Goal: Task Accomplishment & Management: Manage account settings

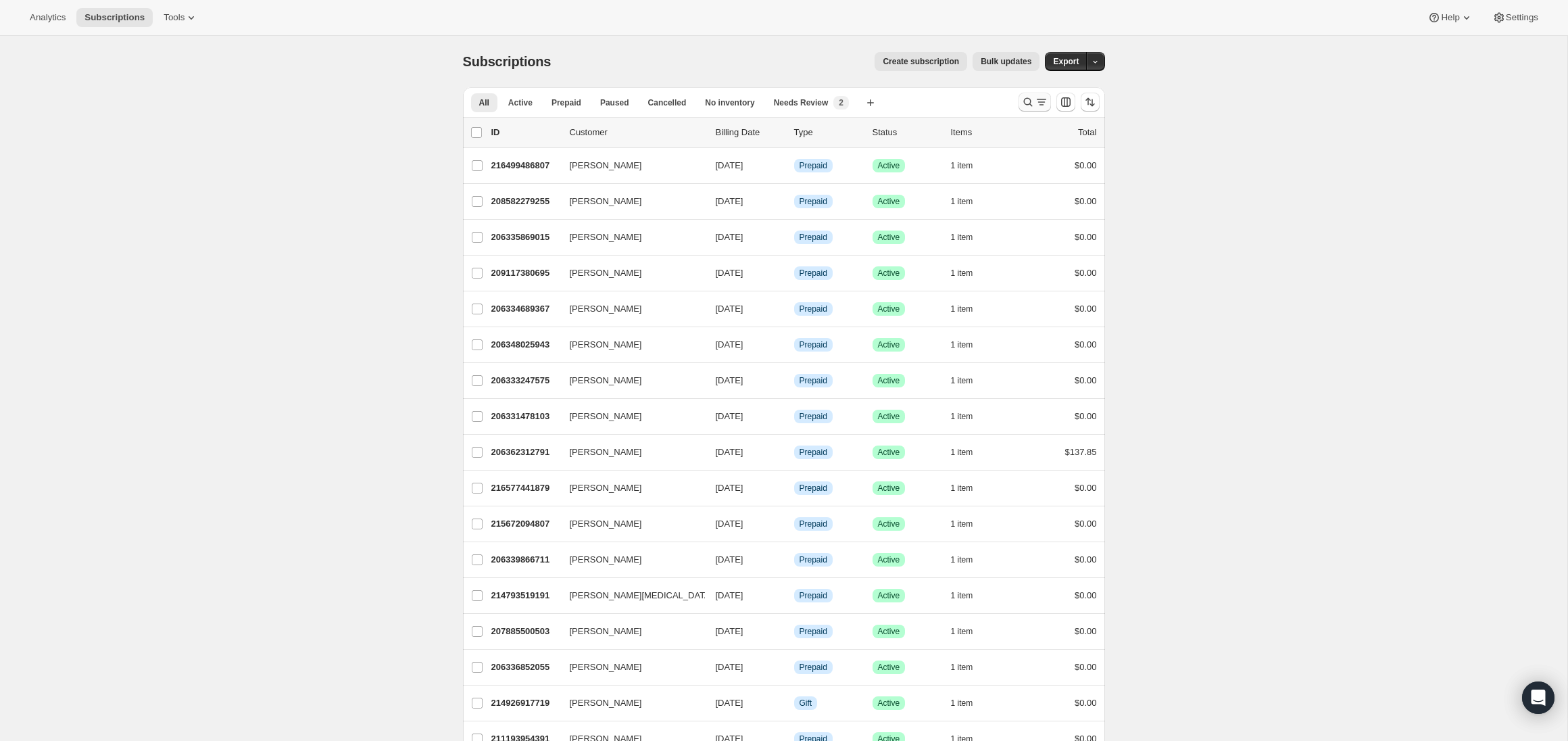
click at [1030, 107] on button "Search and filter results" at bounding box center [1035, 102] width 32 height 19
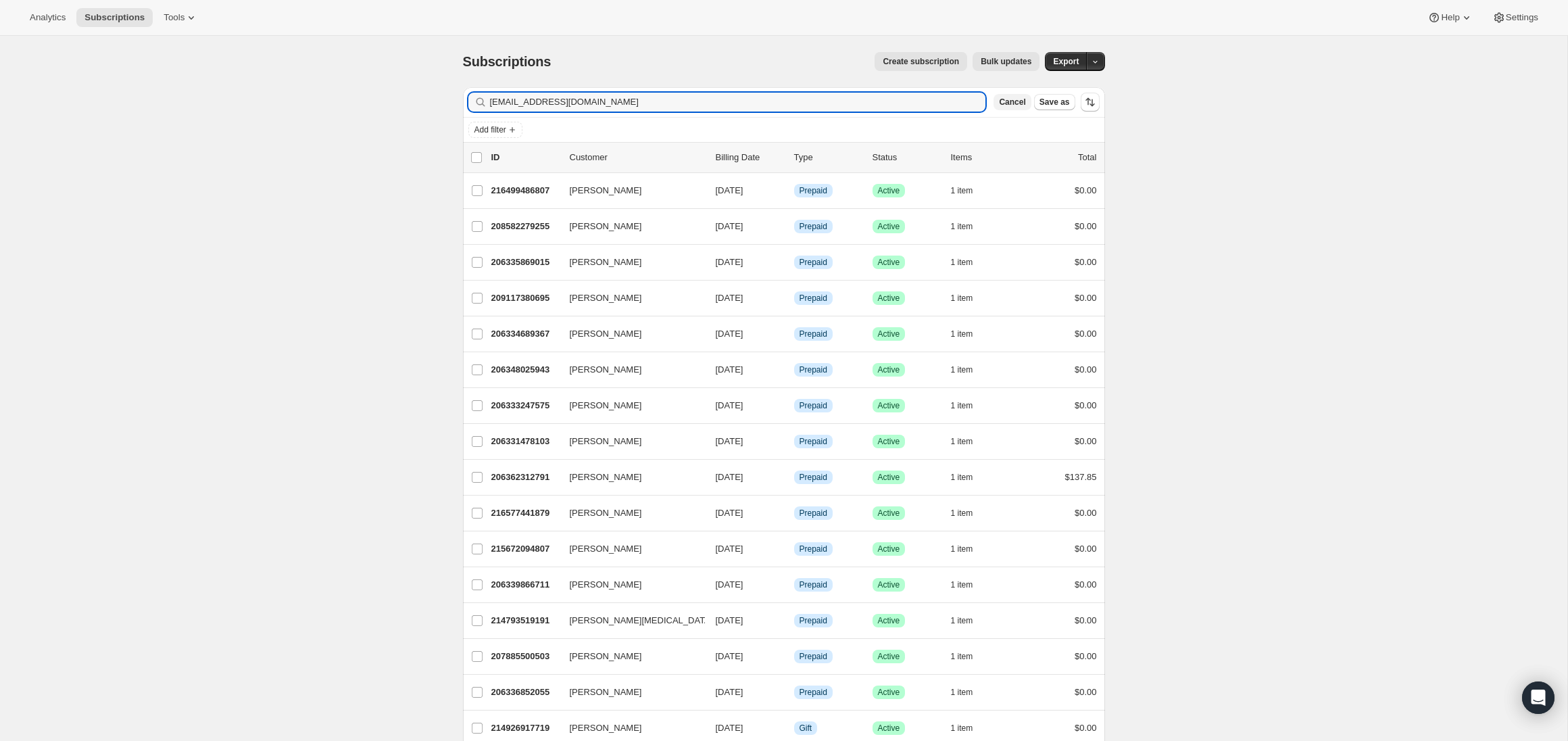
type input "bricorsska@gmail.com"
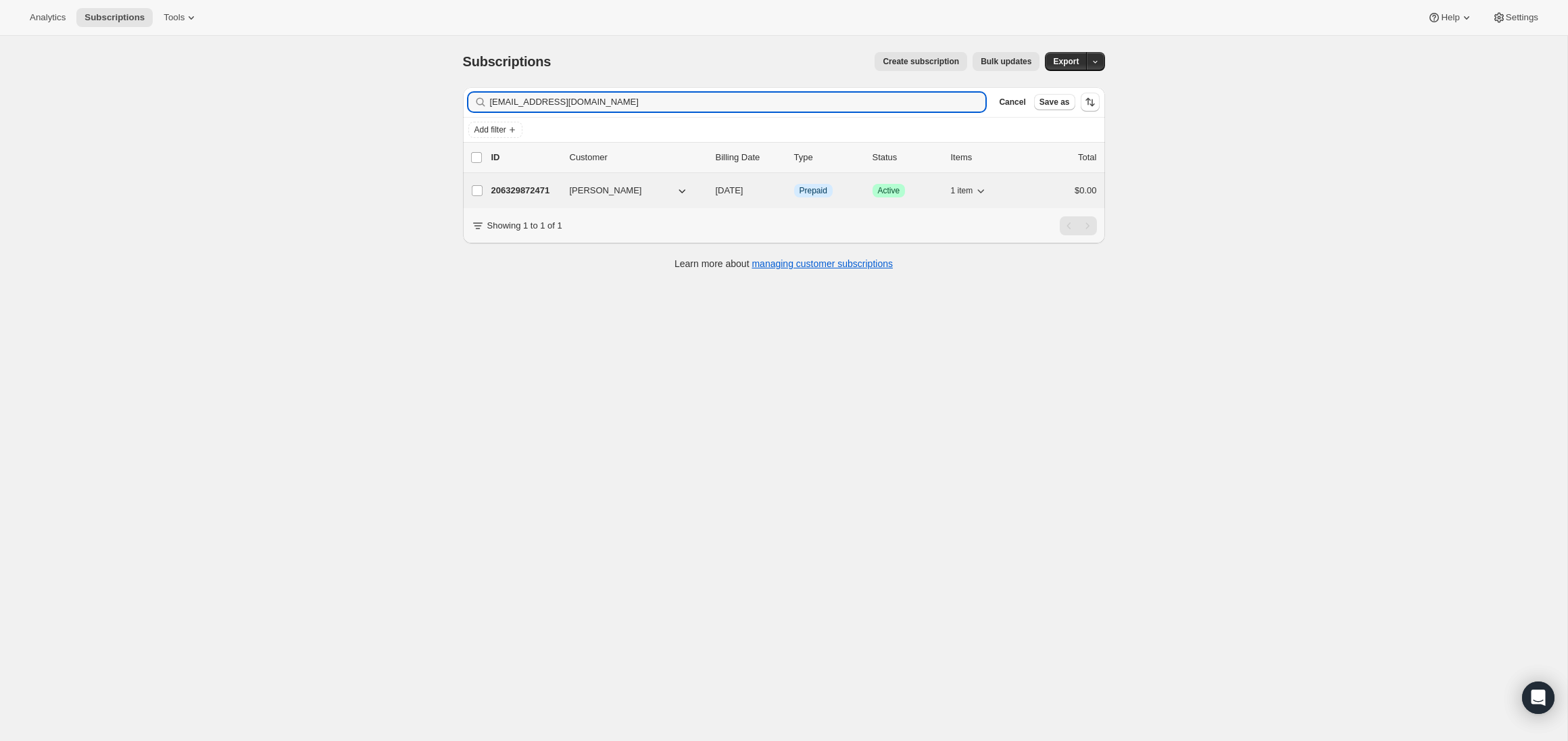
click at [543, 196] on p "206329872471" at bounding box center [525, 191] width 68 height 13
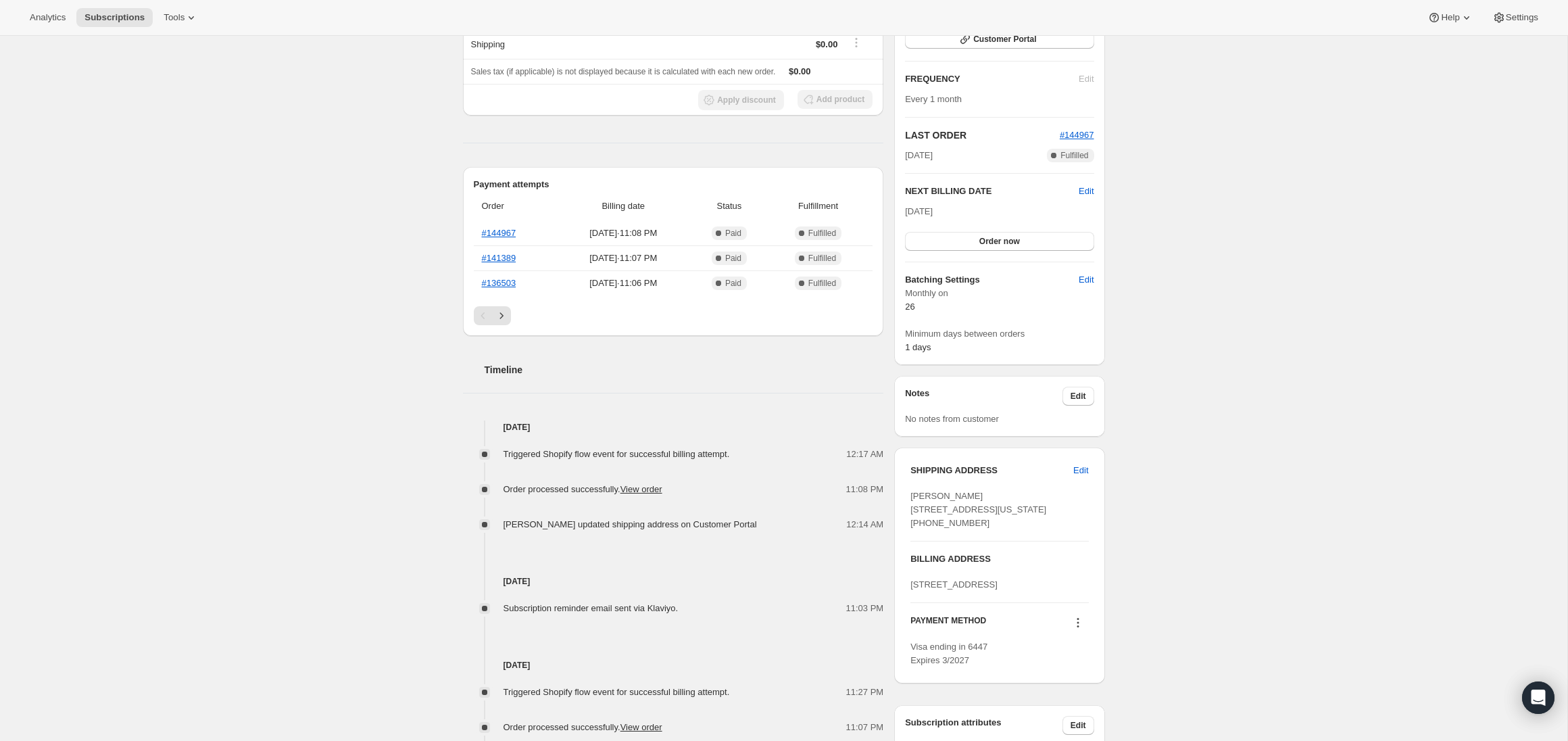
scroll to position [214, 0]
click at [643, 486] on link "View order" at bounding box center [641, 487] width 42 height 10
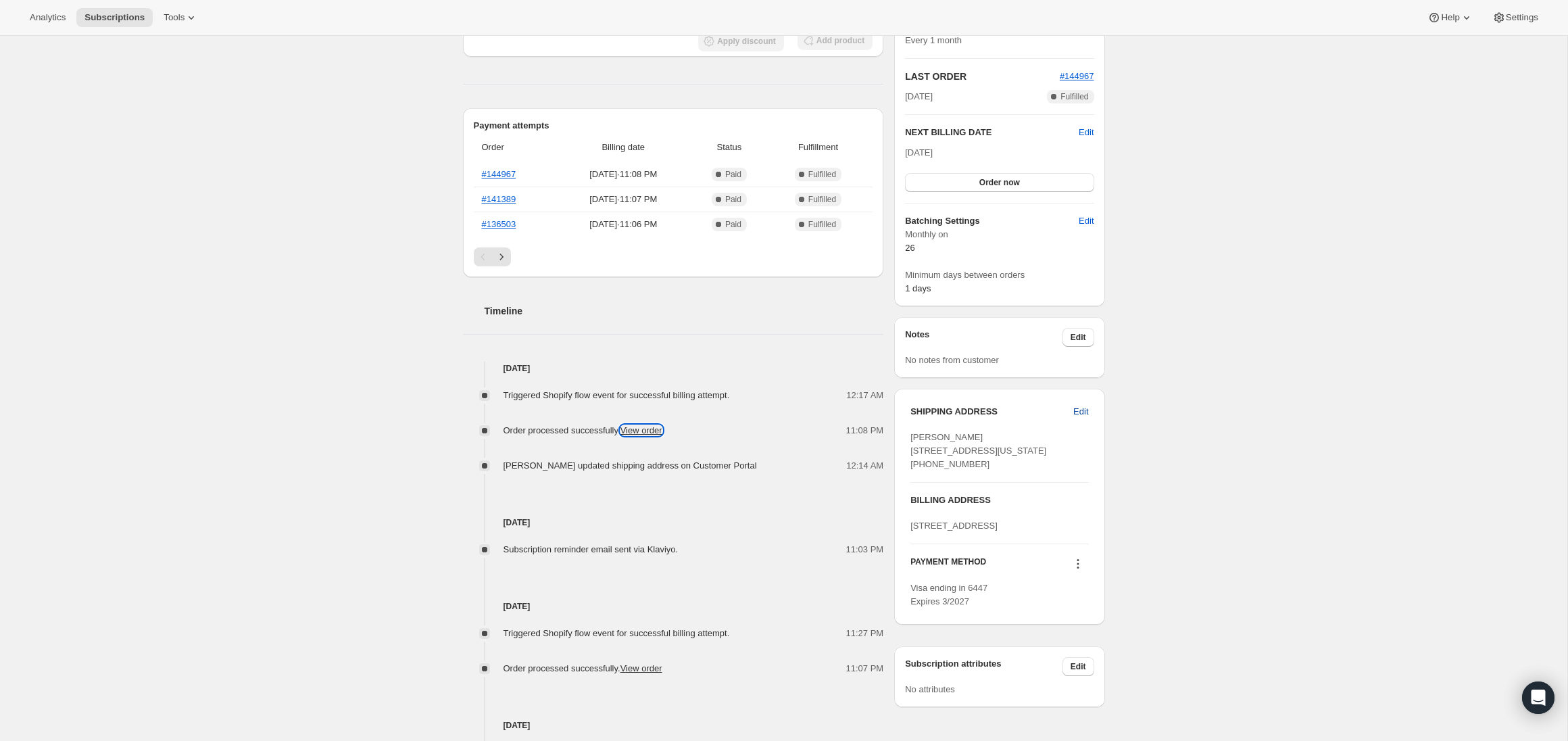
scroll to position [271, 0]
click at [655, 426] on link "View order" at bounding box center [641, 431] width 42 height 10
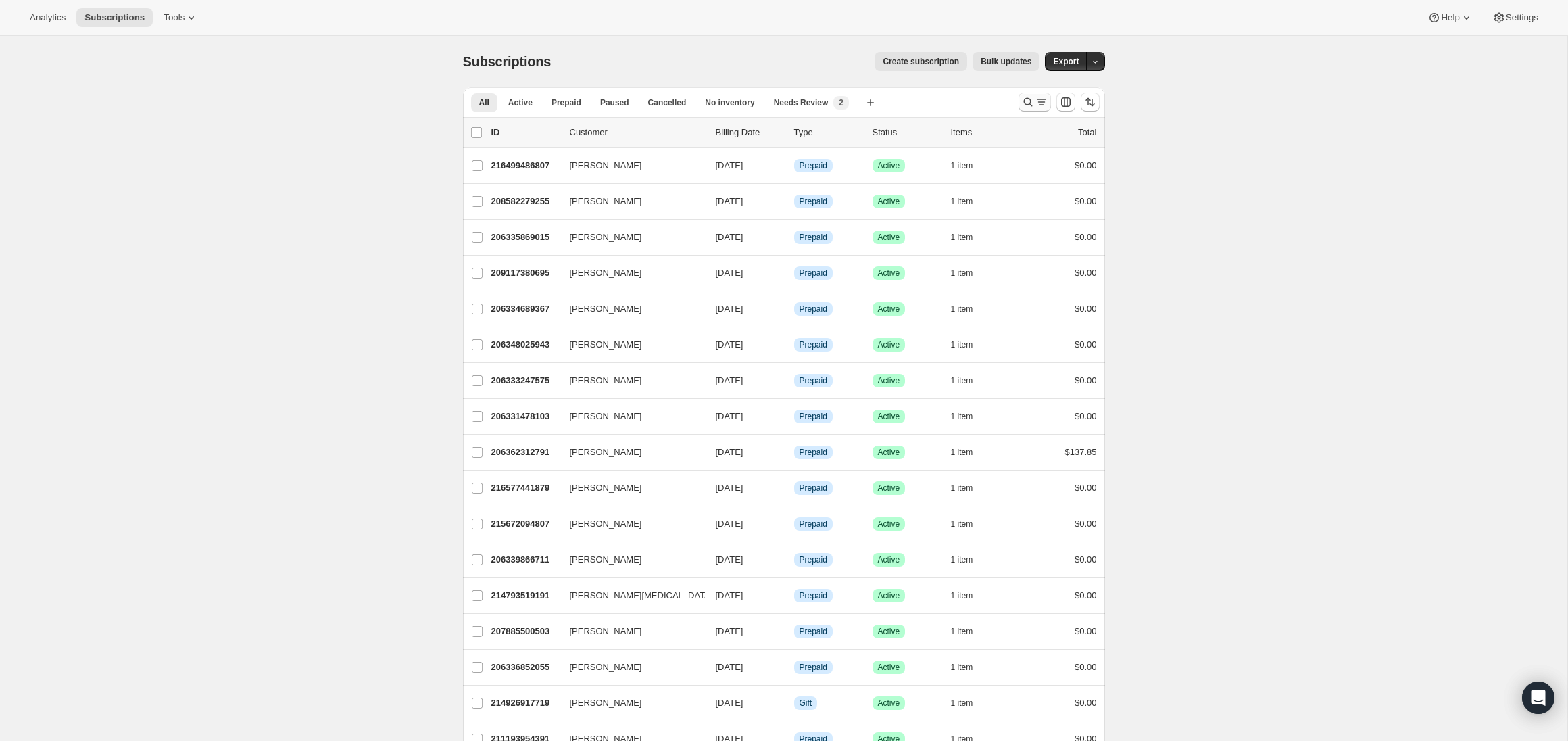
click at [1038, 101] on icon "Search and filter results" at bounding box center [1041, 102] width 13 height 13
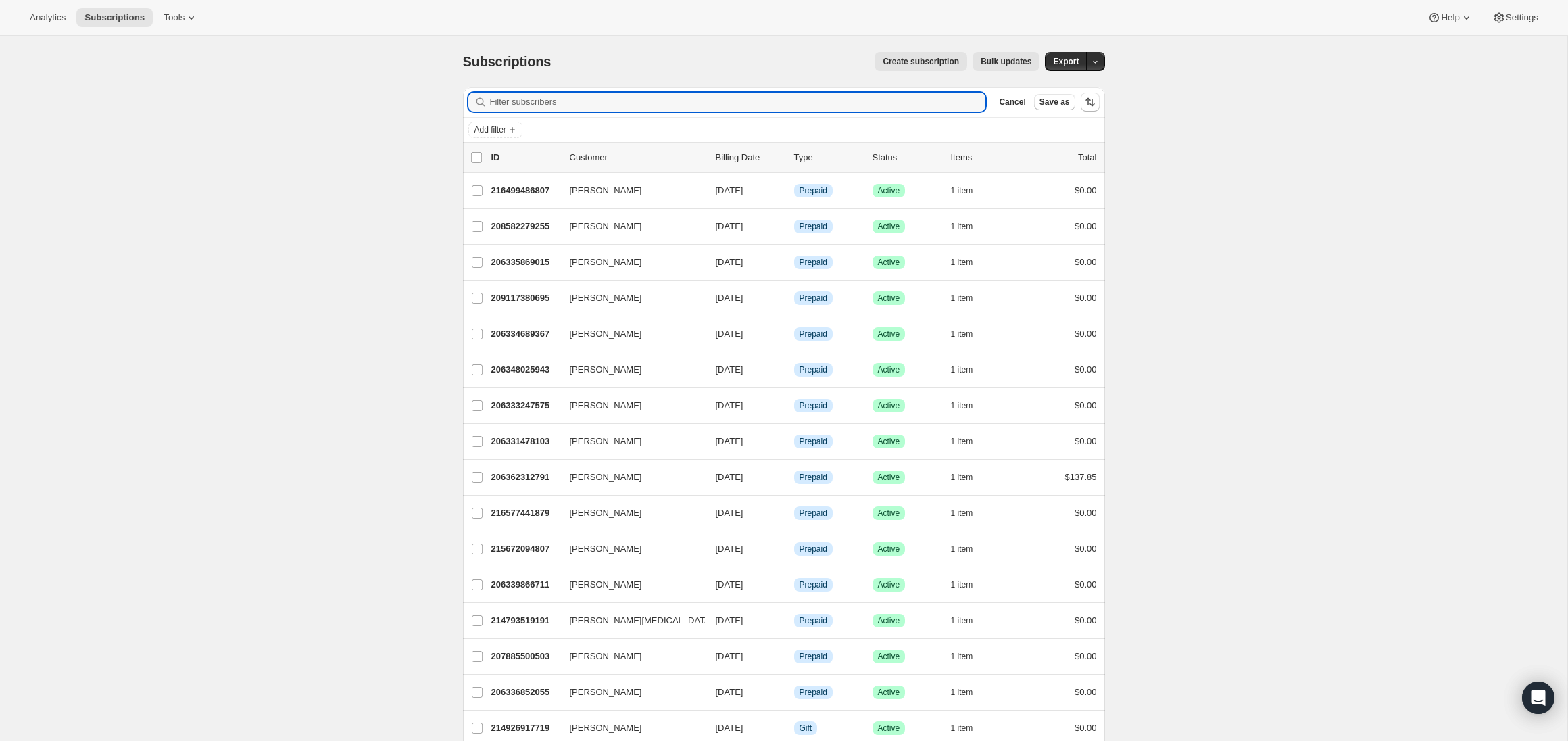
paste input "[EMAIL_ADDRESS][PERSON_NAME][DOMAIN_NAME]"
type input "[EMAIL_ADDRESS][PERSON_NAME][DOMAIN_NAME]"
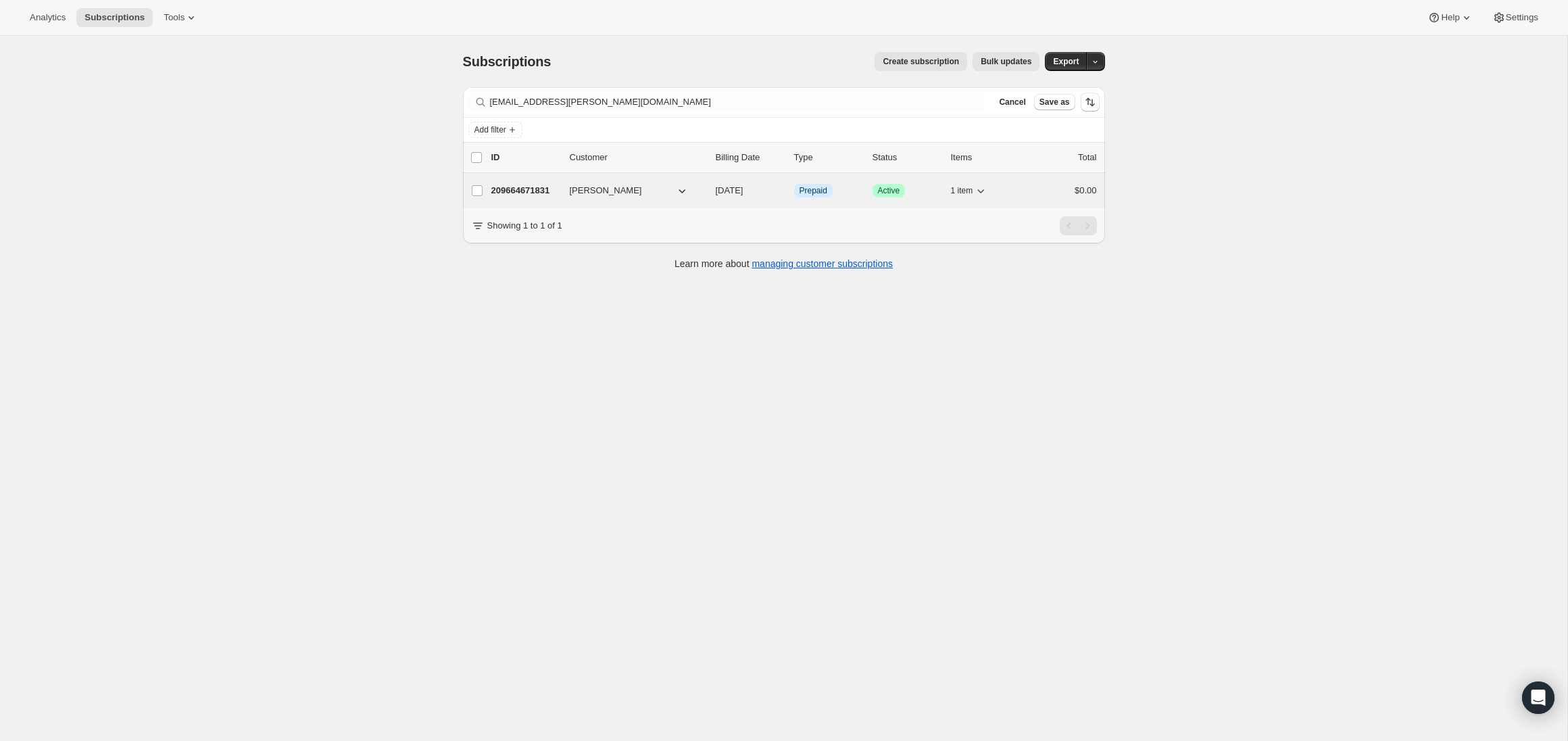
click at [518, 182] on div "209664671831 [PERSON_NAME] [DATE] Info Prepaid Success Active 1 item $0.00" at bounding box center [794, 191] width 605 height 19
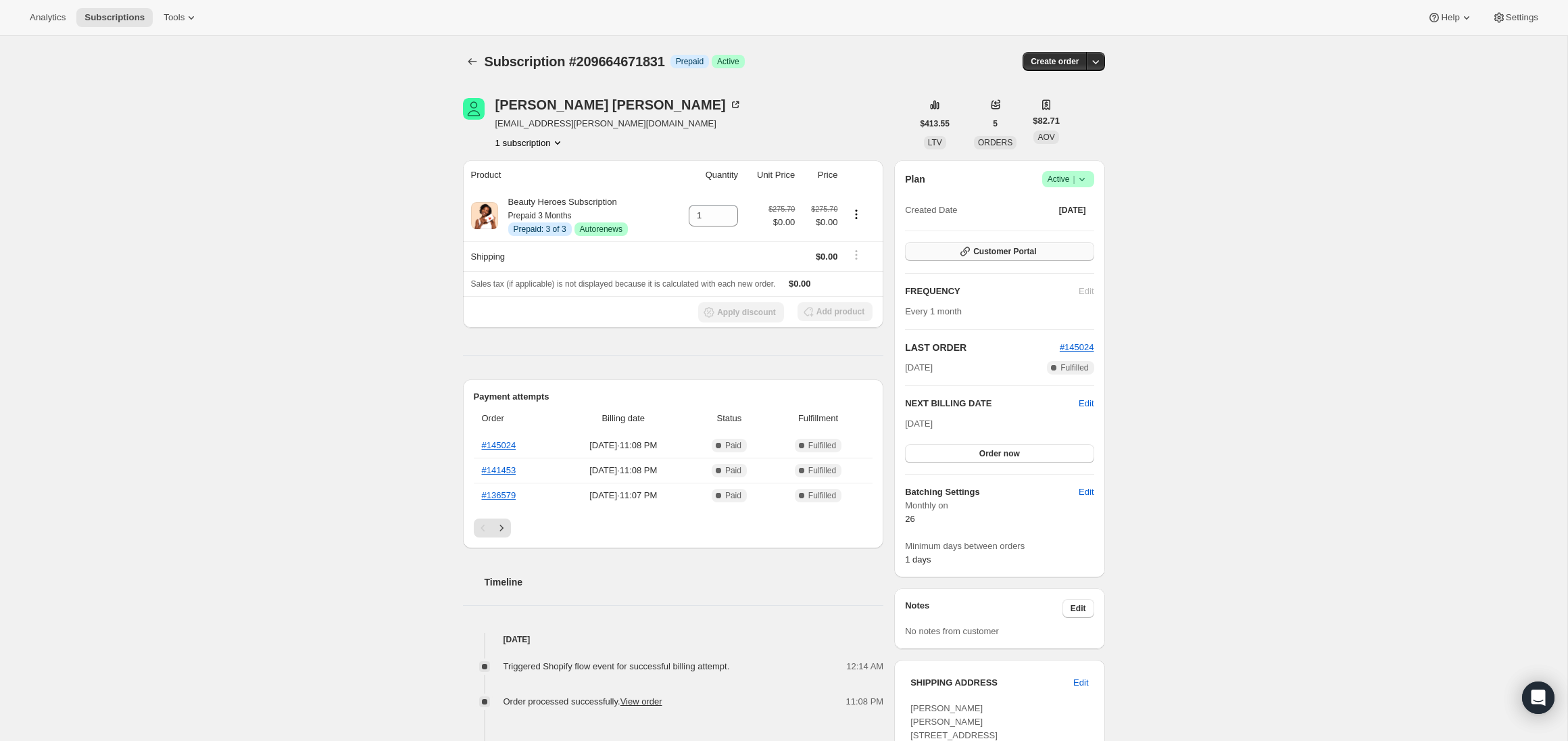
click at [1007, 258] on button "Customer Portal" at bounding box center [999, 252] width 188 height 19
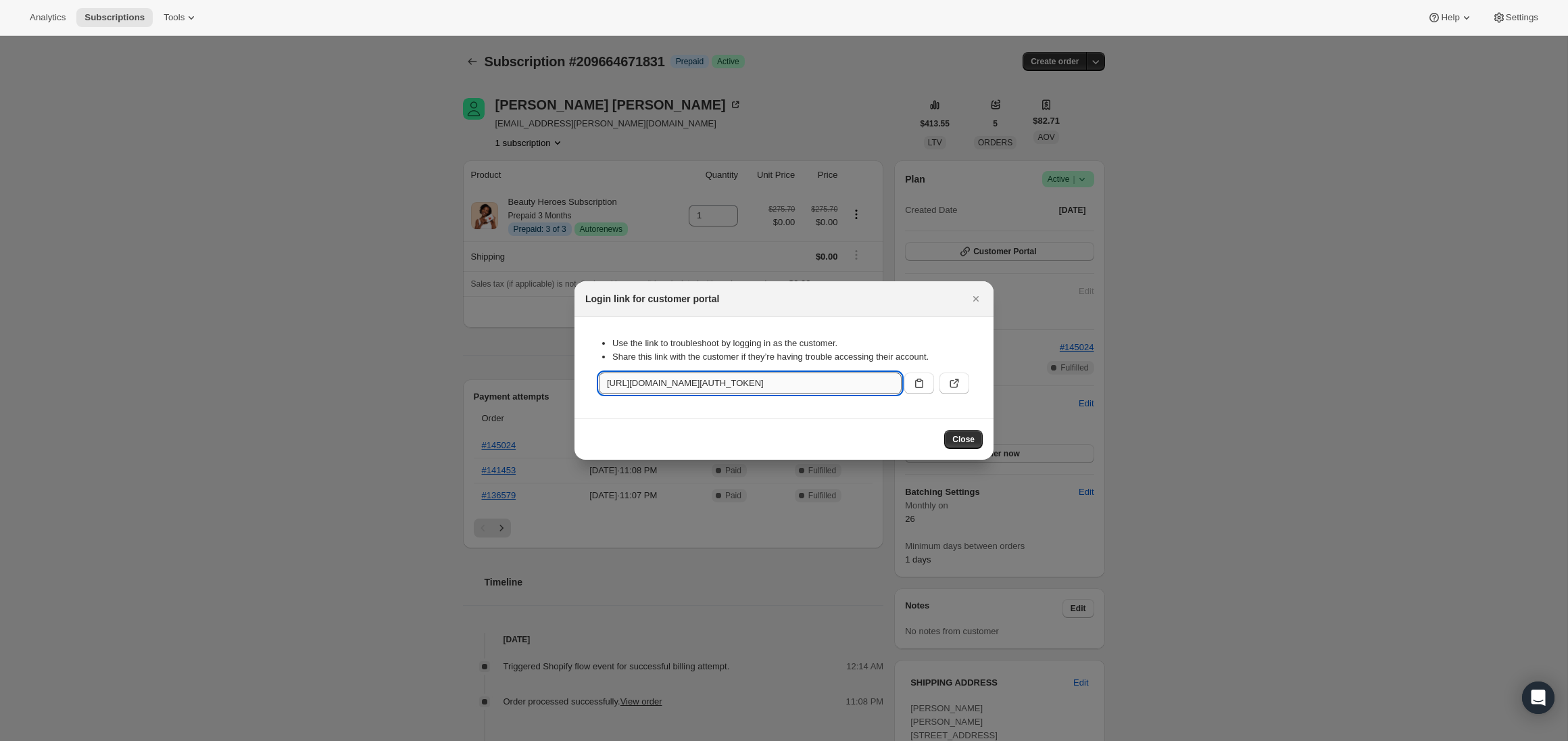
click at [793, 381] on input "[URL][DOMAIN_NAME][AUTH_TOKEN]" at bounding box center [750, 383] width 303 height 21
click at [794, 381] on input "[URL][DOMAIN_NAME][AUTH_TOKEN]" at bounding box center [750, 383] width 303 height 21
click at [956, 383] on icon ":rca:" at bounding box center [954, 383] width 13 height 13
click at [966, 297] on div "Login link for customer portal" at bounding box center [784, 299] width 397 height 13
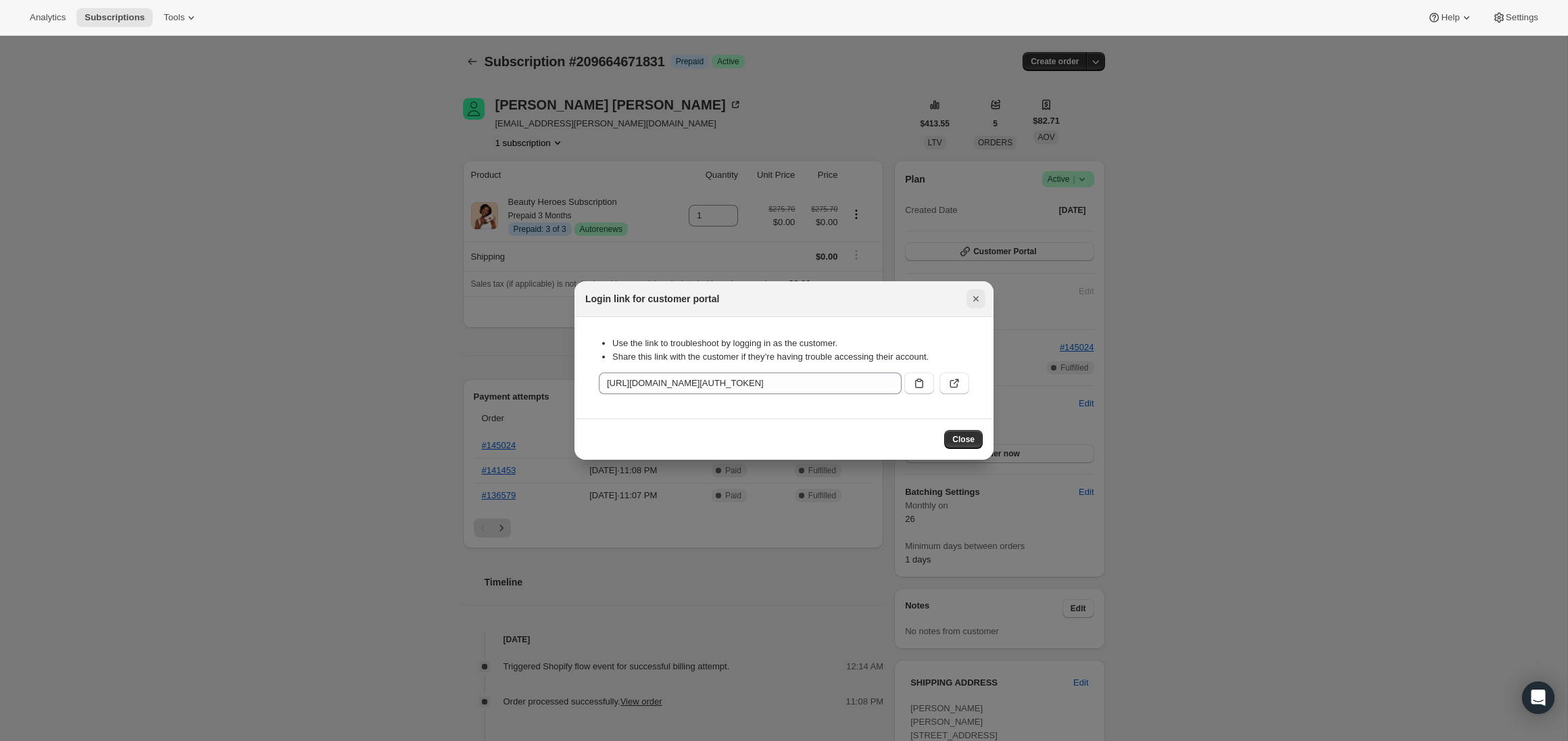
click at [972, 297] on icon "Close" at bounding box center [976, 299] width 13 height 13
